Goal: Task Accomplishment & Management: Use online tool/utility

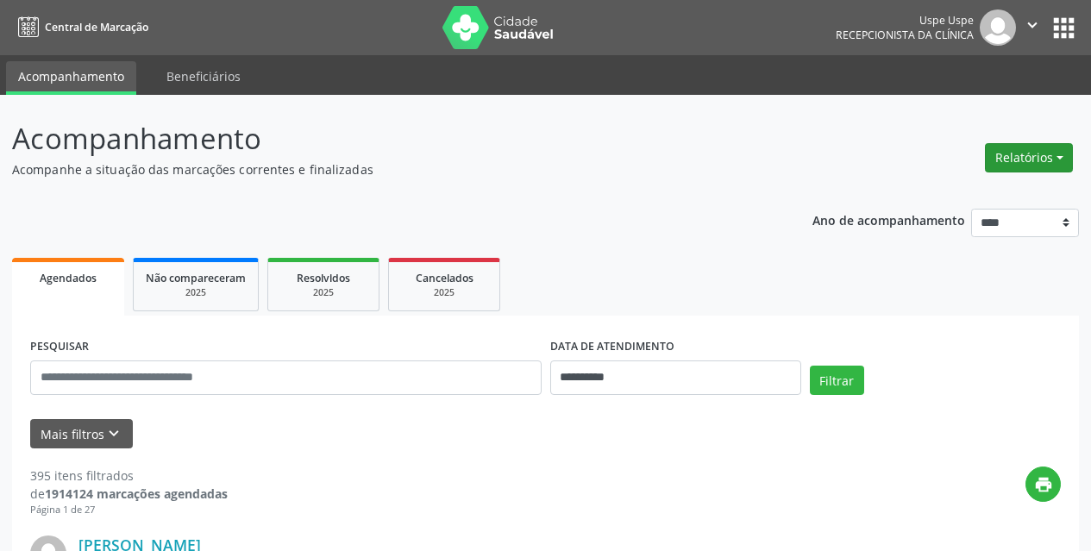
click at [1027, 155] on button "Relatórios" at bounding box center [1029, 157] width 88 height 29
click at [921, 197] on link "Agendamentos" at bounding box center [981, 195] width 185 height 24
select select "*"
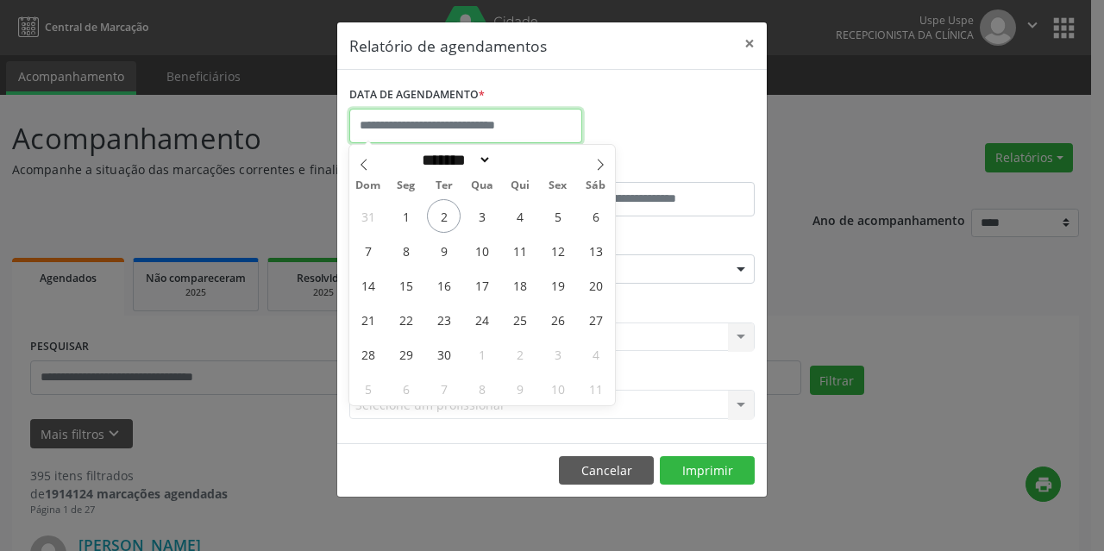
click at [506, 120] on input "text" at bounding box center [465, 126] width 233 height 35
click at [489, 213] on span "3" at bounding box center [482, 216] width 34 height 34
type input "**********"
click at [489, 213] on span "3" at bounding box center [482, 216] width 34 height 34
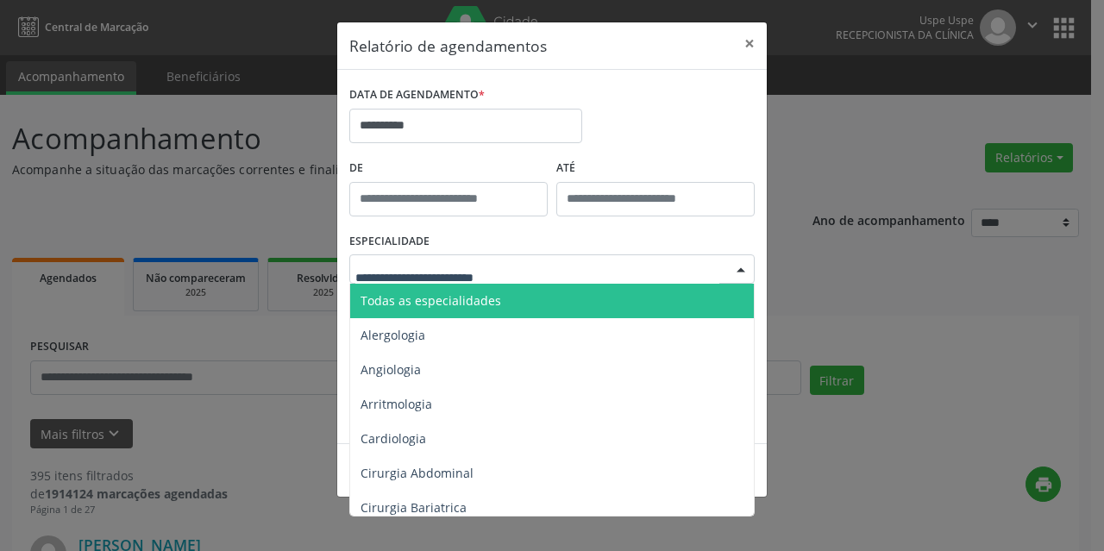
click at [446, 314] on span "Todas as especialidades" at bounding box center [553, 301] width 406 height 35
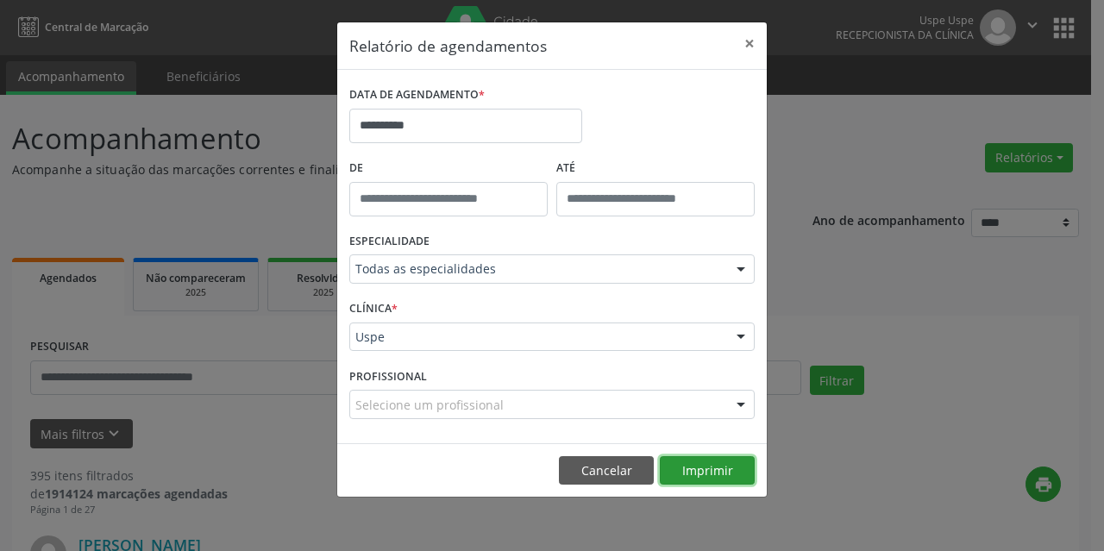
click at [693, 470] on button "Imprimir" at bounding box center [707, 470] width 95 height 29
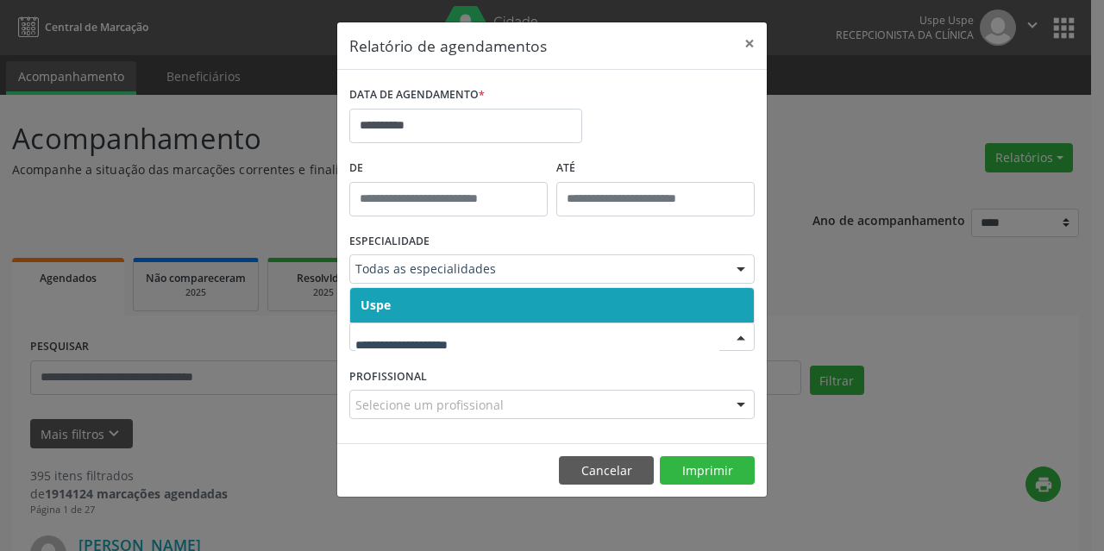
click at [393, 302] on span "Uspe" at bounding box center [552, 305] width 404 height 35
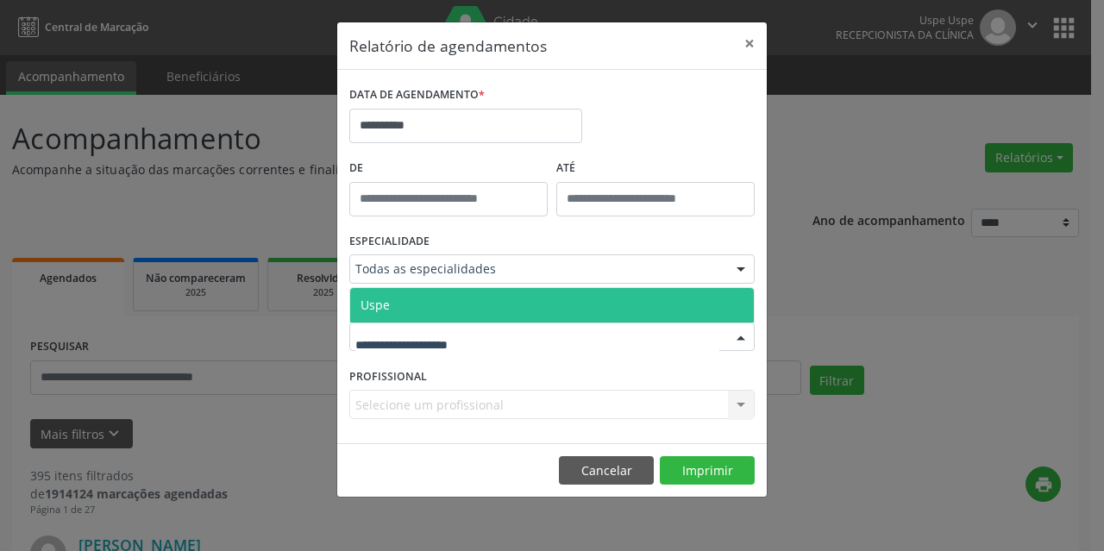
click at [404, 287] on div "Uspe Nenhum resultado encontrado para: " " Não há nenhuma opção para ser exibid…" at bounding box center [551, 304] width 405 height 35
click at [411, 305] on span "Uspe" at bounding box center [552, 305] width 404 height 35
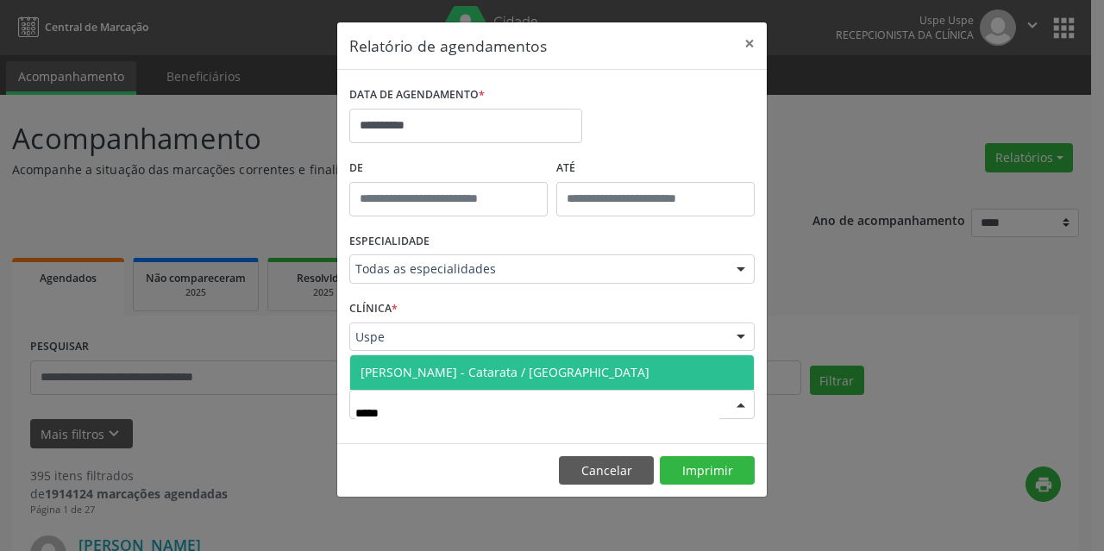
click at [432, 371] on span "[PERSON_NAME] - Catarata / [GEOGRAPHIC_DATA]" at bounding box center [505, 372] width 289 height 16
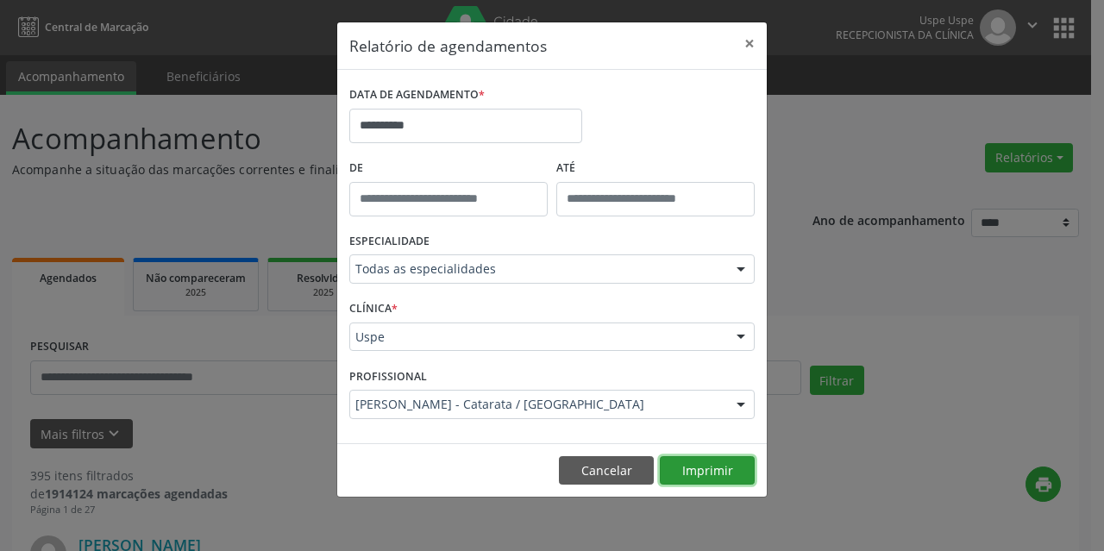
click at [696, 480] on button "Imprimir" at bounding box center [707, 470] width 95 height 29
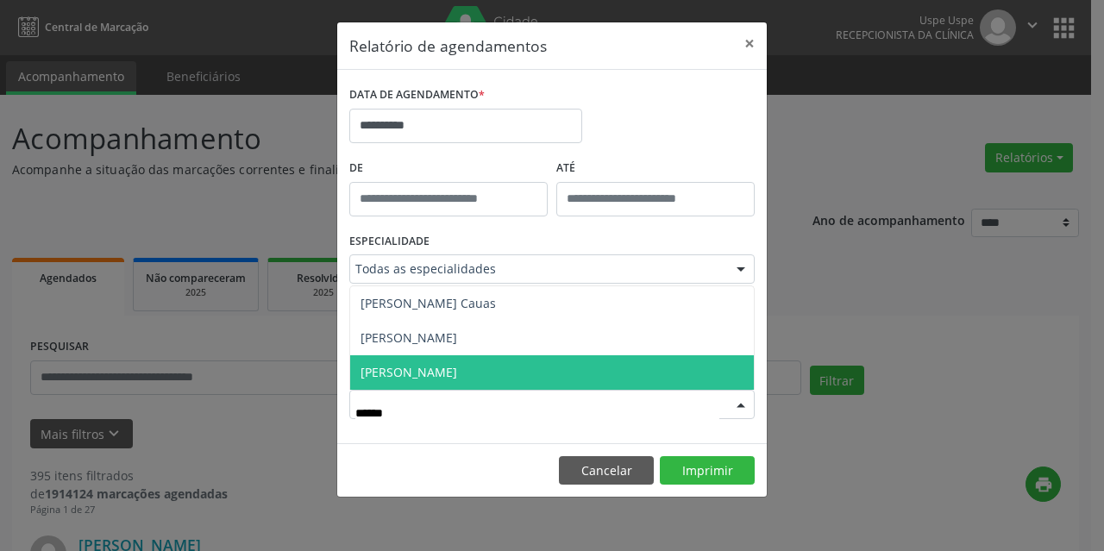
type input "******"
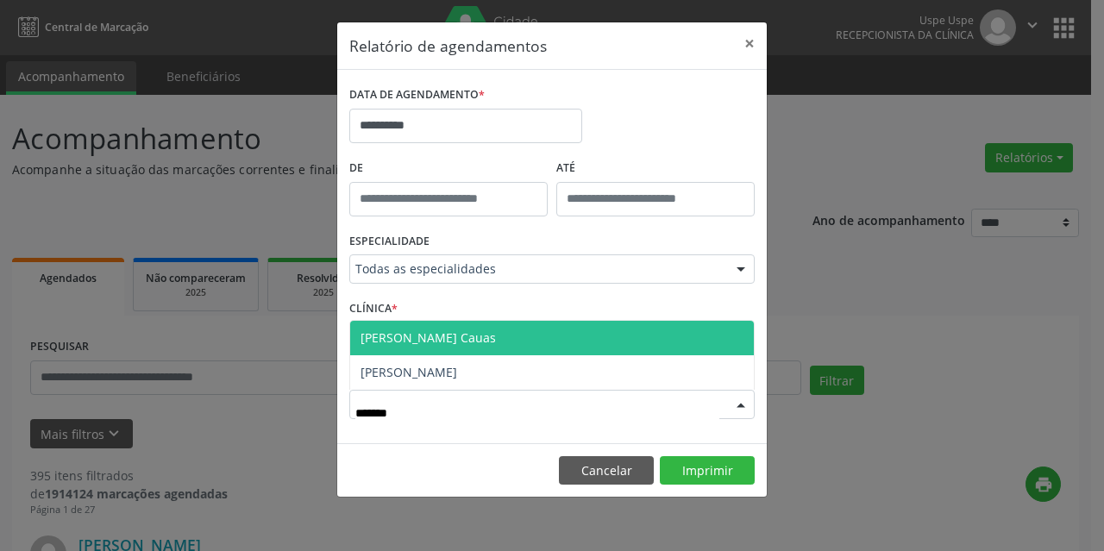
click at [431, 340] on span "[PERSON_NAME] Cauas" at bounding box center [428, 338] width 135 height 16
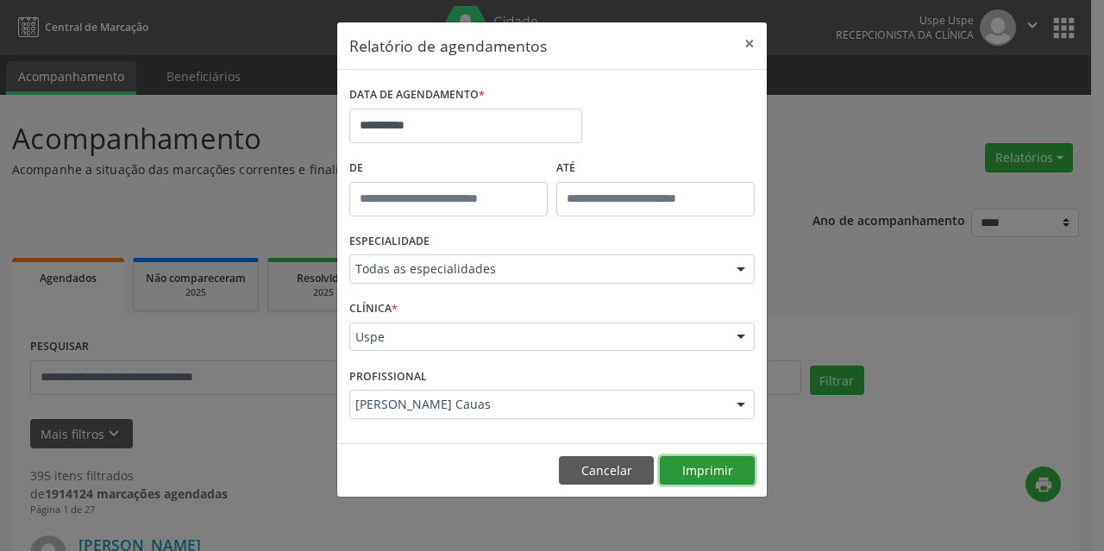
click at [726, 470] on button "Imprimir" at bounding box center [707, 470] width 95 height 29
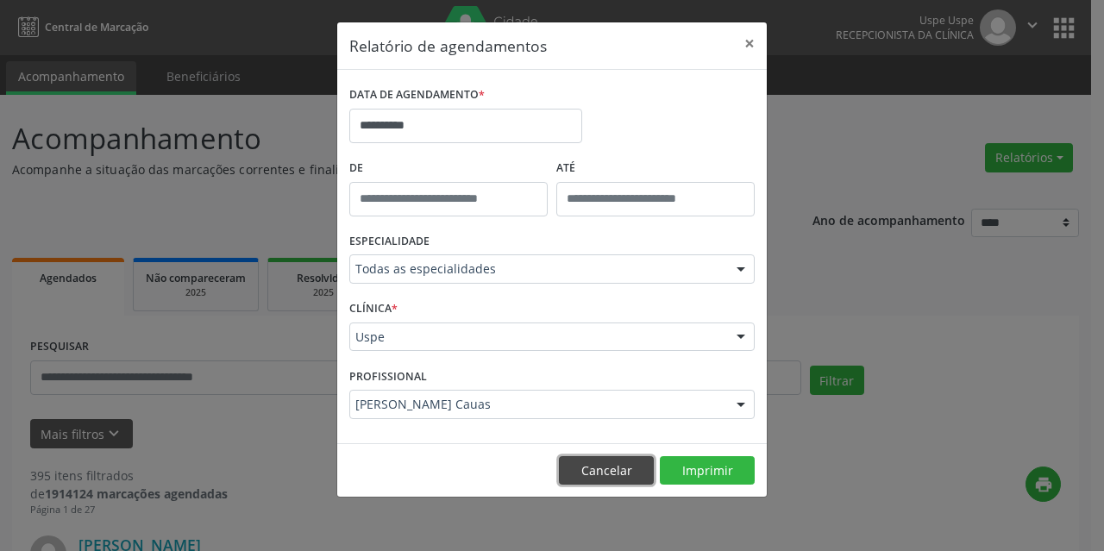
click at [602, 467] on button "Cancelar" at bounding box center [606, 470] width 95 height 29
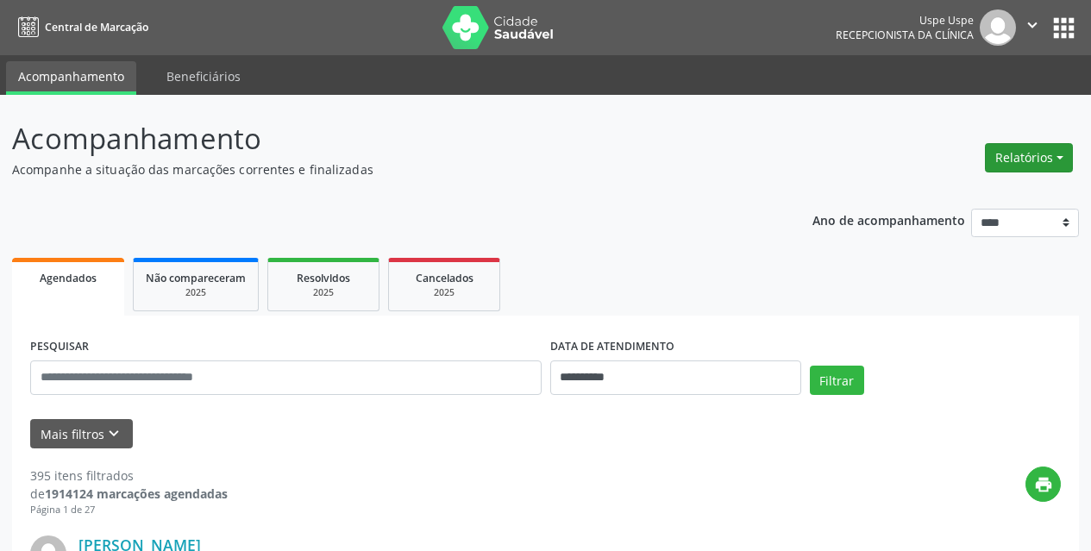
click at [1012, 164] on button "Relatórios" at bounding box center [1029, 157] width 88 height 29
click at [968, 188] on link "Agendamentos" at bounding box center [981, 195] width 185 height 24
select select "*"
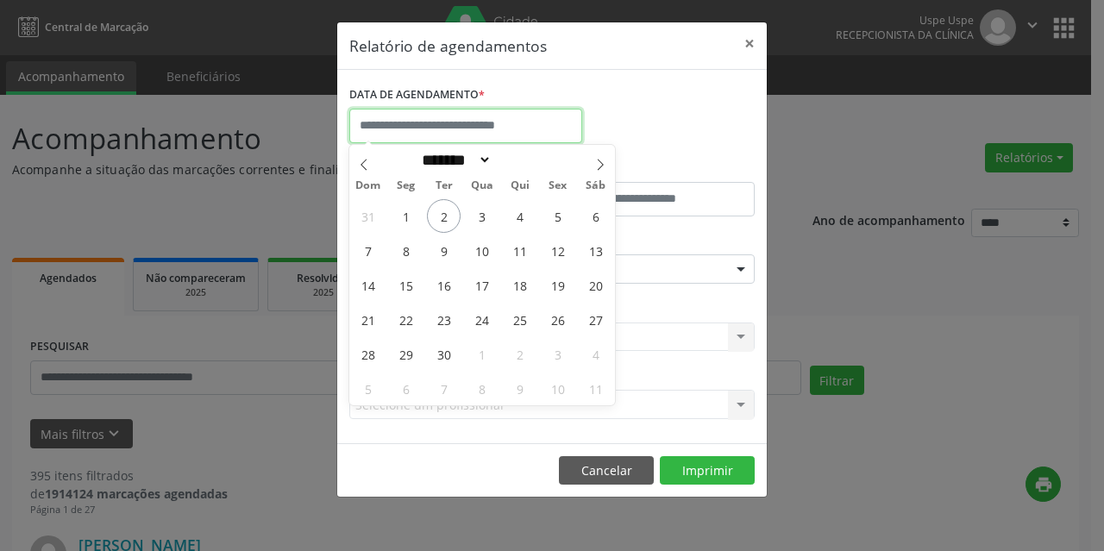
click at [478, 122] on input "text" at bounding box center [465, 126] width 233 height 35
click at [482, 220] on span "3" at bounding box center [482, 216] width 34 height 34
type input "**********"
click at [482, 220] on span "3" at bounding box center [482, 216] width 34 height 34
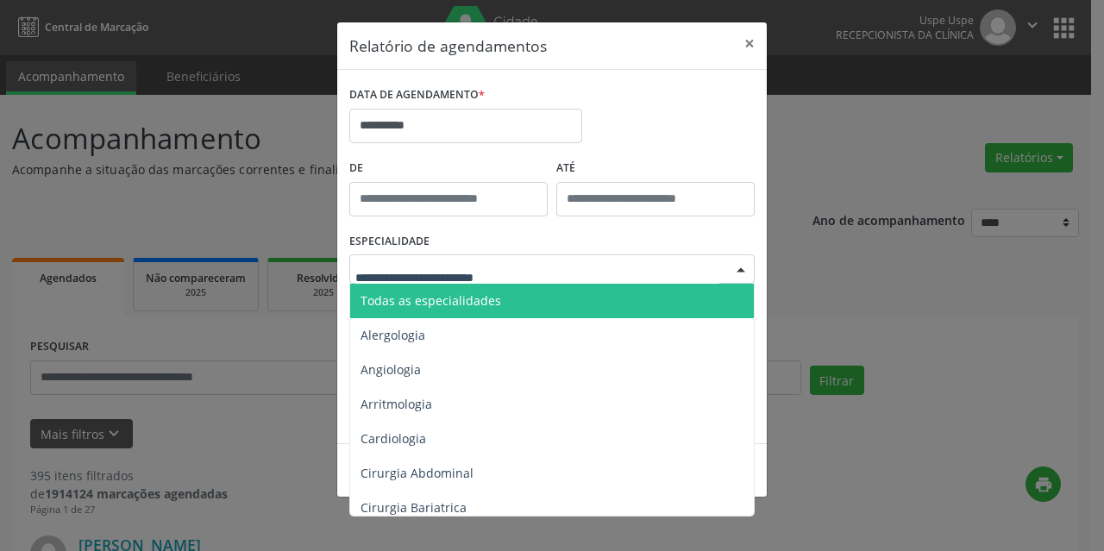
click at [443, 301] on span "Todas as especialidades" at bounding box center [431, 300] width 141 height 16
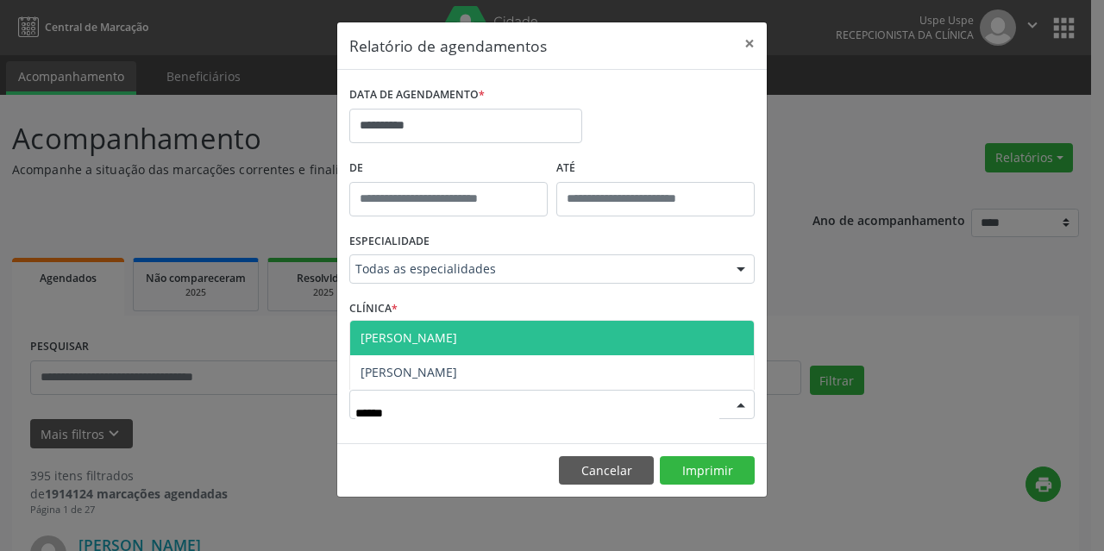
type input "*******"
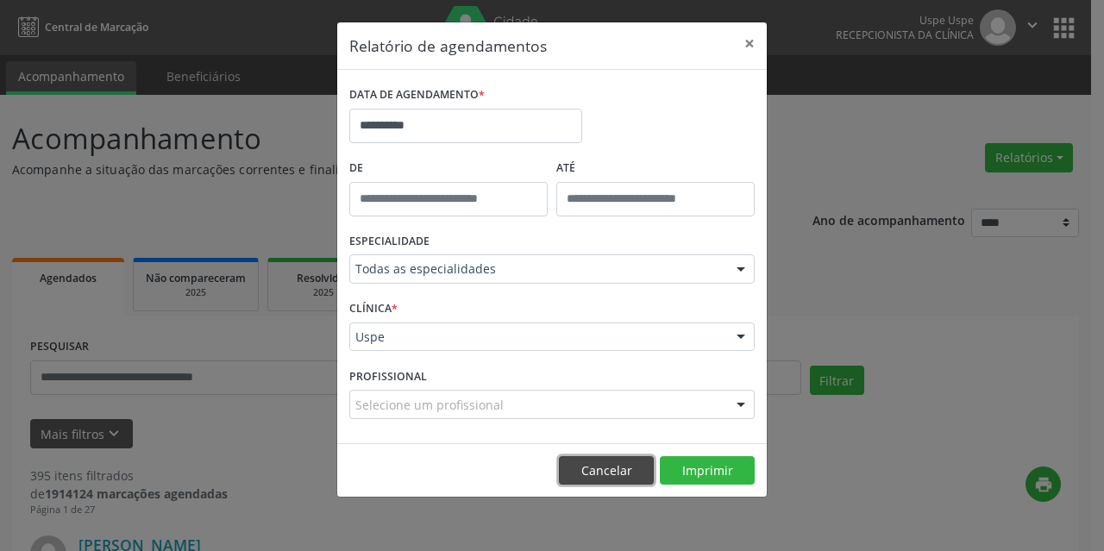
click at [631, 466] on button "Cancelar" at bounding box center [606, 470] width 95 height 29
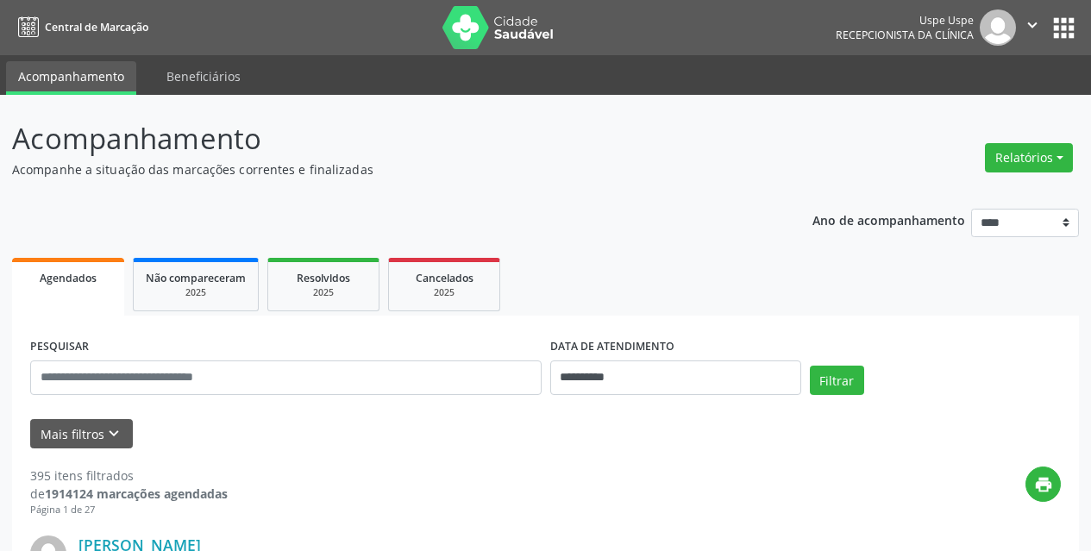
scroll to position [482, 0]
